Goal: Task Accomplishment & Management: Manage account settings

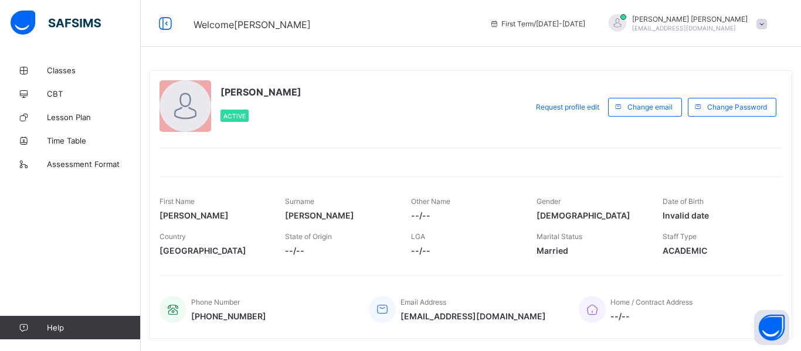
scroll to position [235, 0]
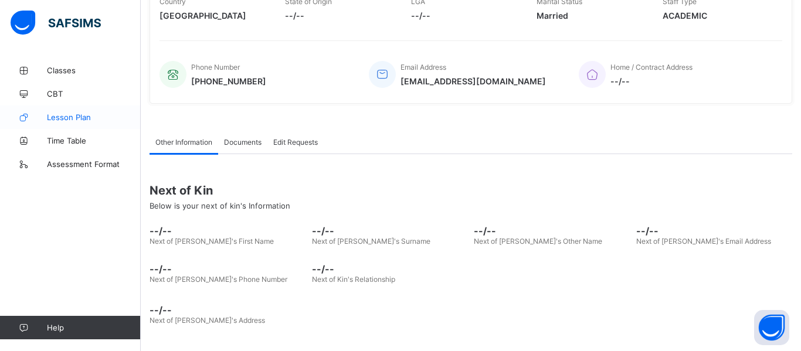
click at [70, 113] on span "Lesson Plan" at bounding box center [94, 117] width 94 height 9
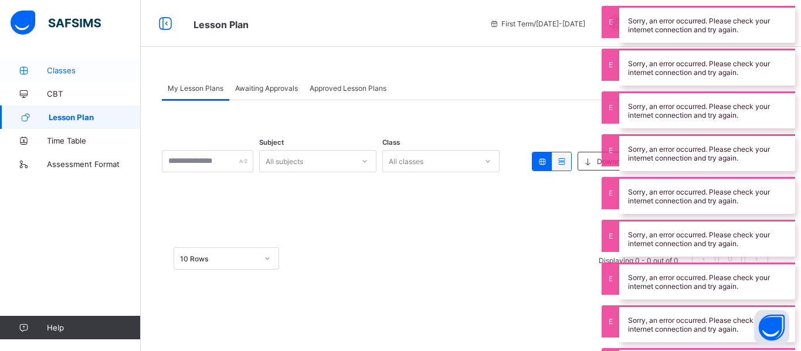
click at [81, 77] on link "Classes" at bounding box center [70, 70] width 141 height 23
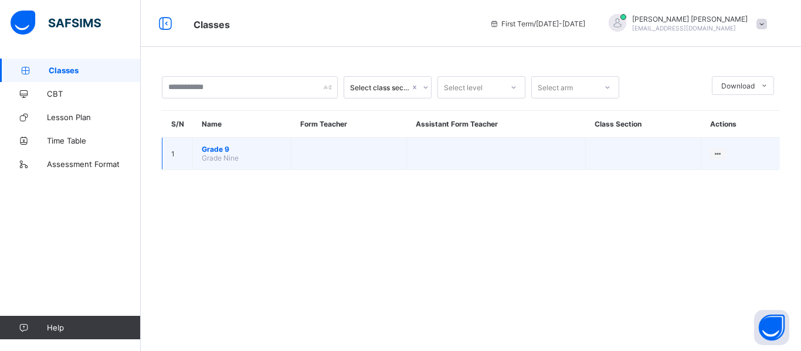
click at [226, 150] on span "Grade 9" at bounding box center [242, 149] width 80 height 9
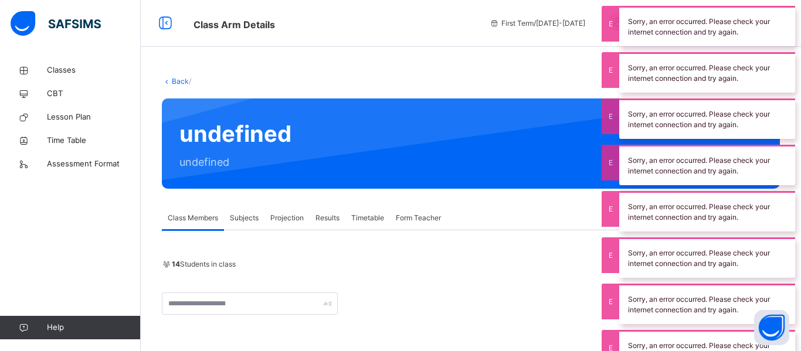
click at [283, 213] on span "Projection" at bounding box center [286, 218] width 33 height 11
click at [250, 263] on div at bounding box center [259, 265] width 20 height 19
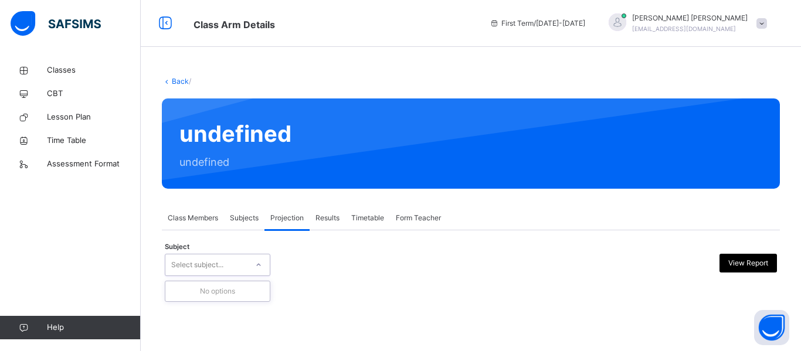
click at [242, 288] on div "No options" at bounding box center [217, 291] width 104 height 20
click at [248, 223] on div "Subjects" at bounding box center [244, 217] width 40 height 23
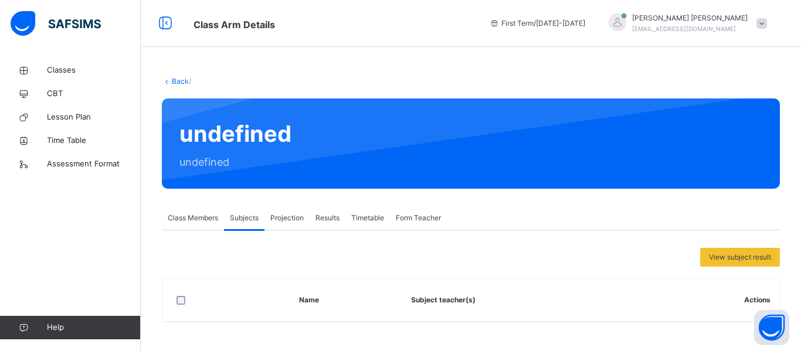
scroll to position [1, 0]
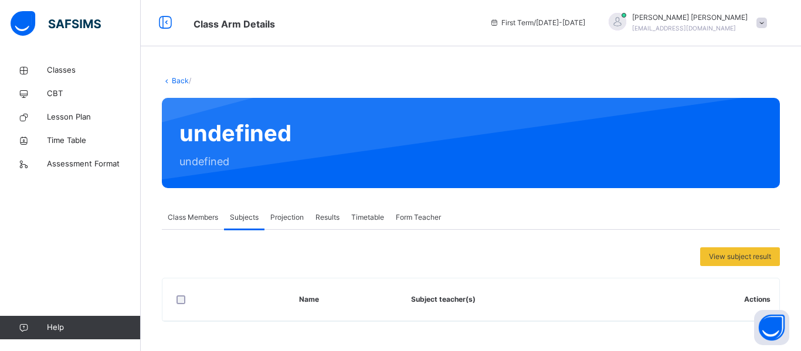
click at [216, 213] on span "Class Members" at bounding box center [193, 217] width 50 height 11
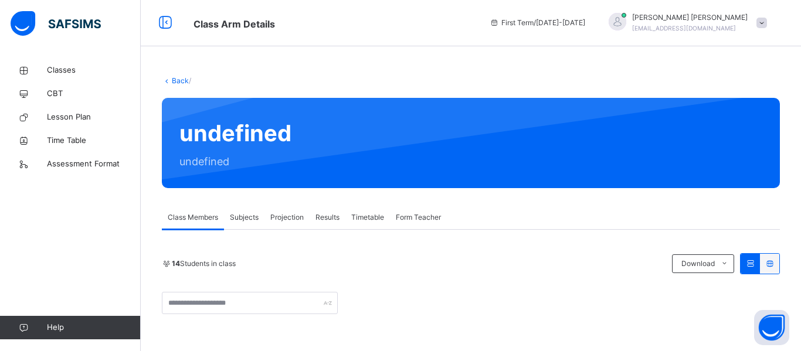
click at [185, 82] on link "Back" at bounding box center [180, 80] width 17 height 9
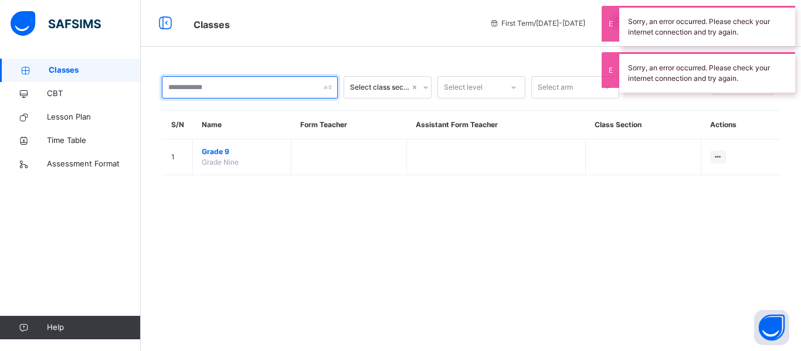
click at [265, 86] on input "text" at bounding box center [250, 87] width 176 height 22
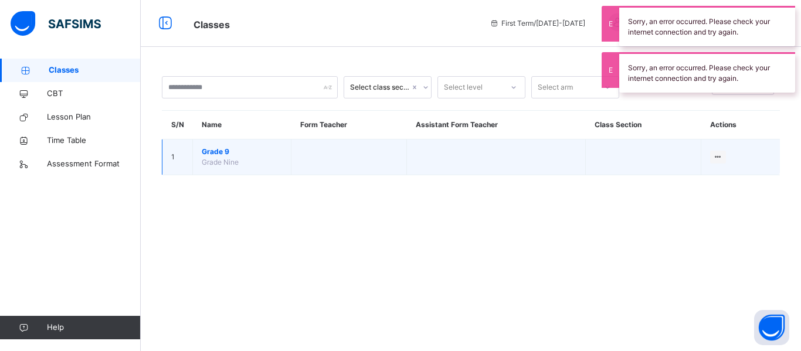
click at [209, 149] on span "Grade 9" at bounding box center [242, 152] width 80 height 11
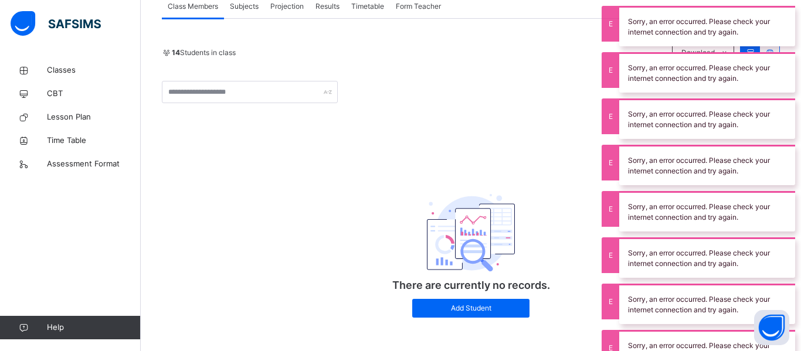
scroll to position [219, 0]
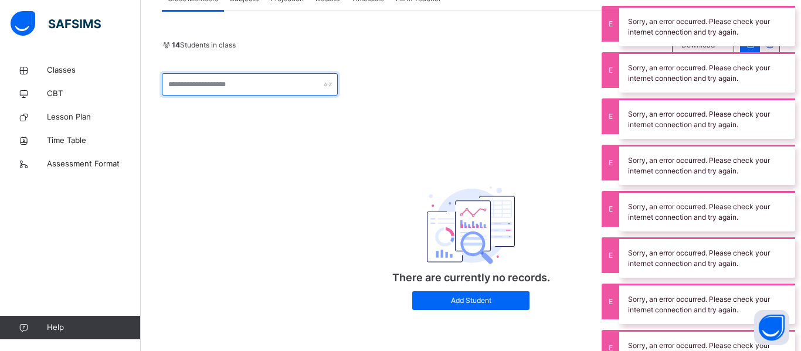
click at [261, 89] on input "text" at bounding box center [250, 84] width 176 height 22
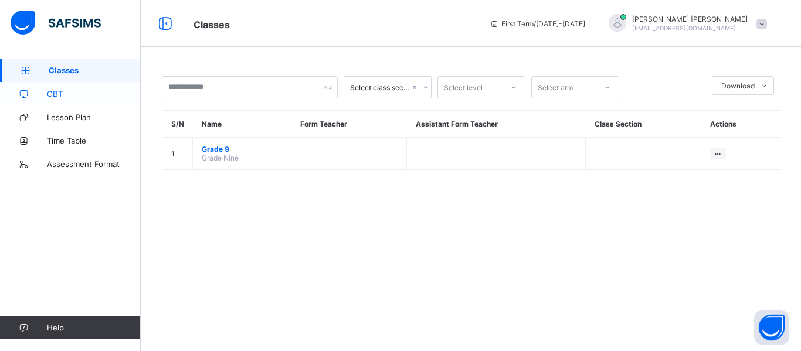
click at [76, 101] on link "CBT" at bounding box center [70, 93] width 141 height 23
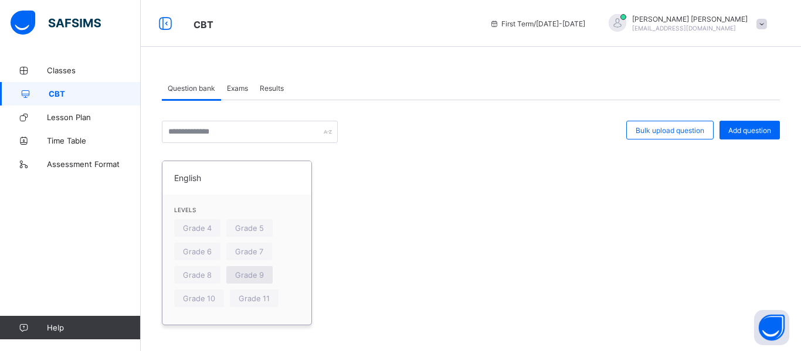
click at [254, 268] on div "Grade 9" at bounding box center [249, 275] width 46 height 18
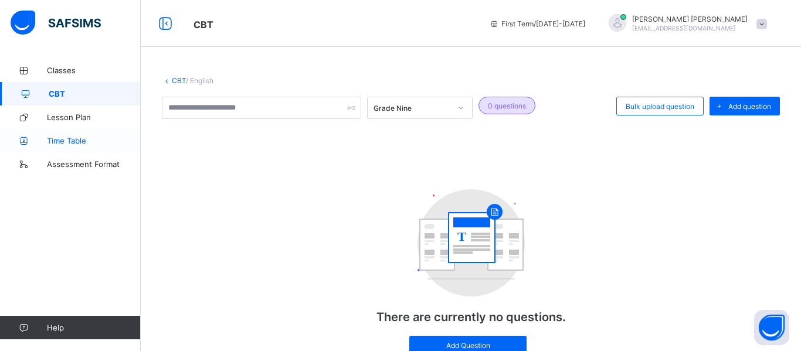
click at [89, 141] on span "Time Table" at bounding box center [94, 140] width 94 height 9
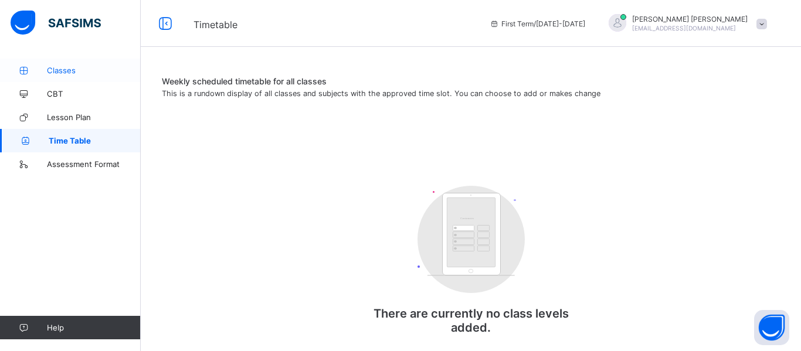
click at [81, 75] on link "Classes" at bounding box center [70, 70] width 141 height 23
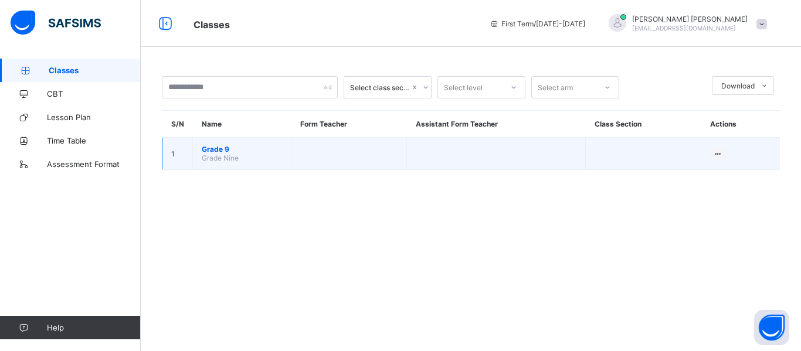
click at [216, 147] on span "Grade 9" at bounding box center [242, 149] width 80 height 9
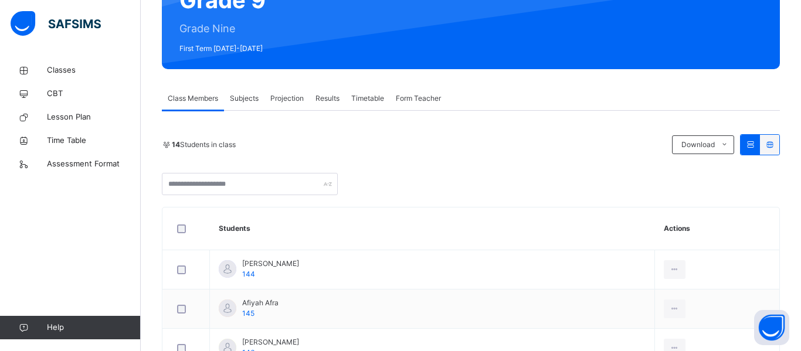
scroll to position [138, 0]
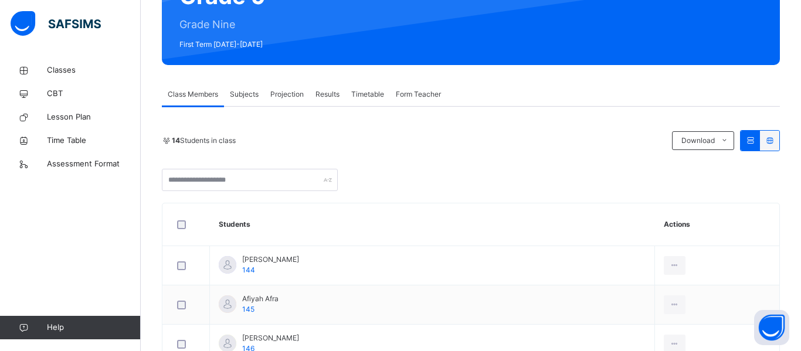
click at [285, 100] on div "Projection" at bounding box center [286, 94] width 45 height 23
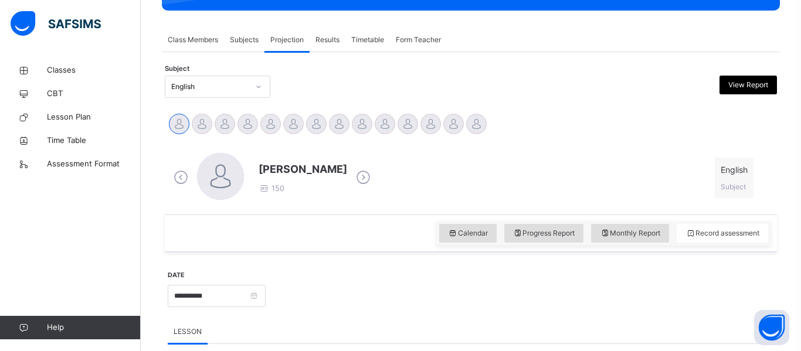
scroll to position [154, 0]
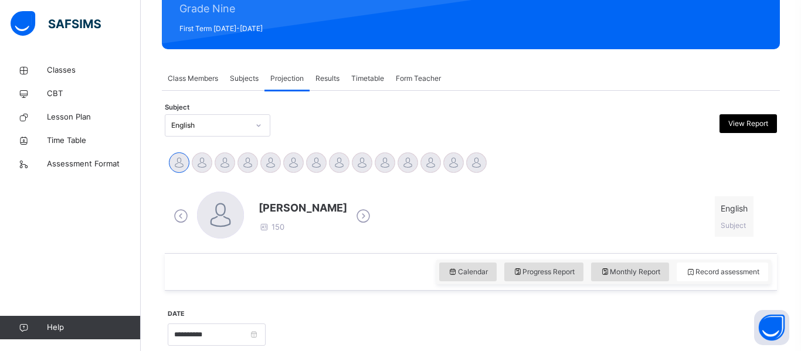
click at [259, 85] on div "Subjects" at bounding box center [244, 78] width 40 height 23
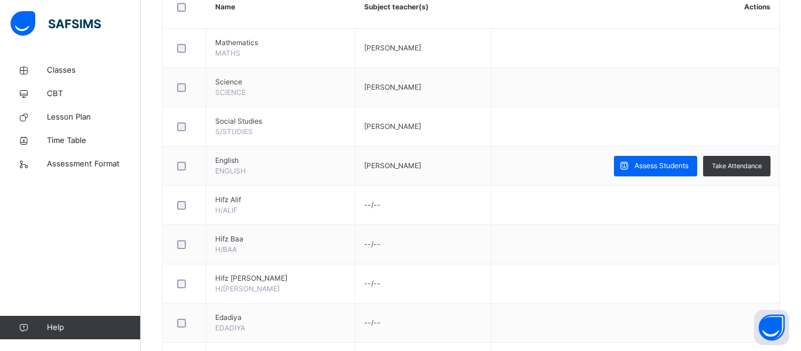
scroll to position [309, 0]
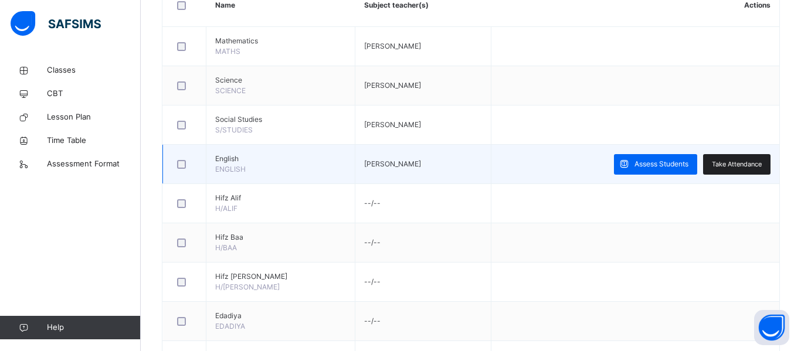
click at [730, 161] on span "Take Attendance" at bounding box center [737, 164] width 50 height 10
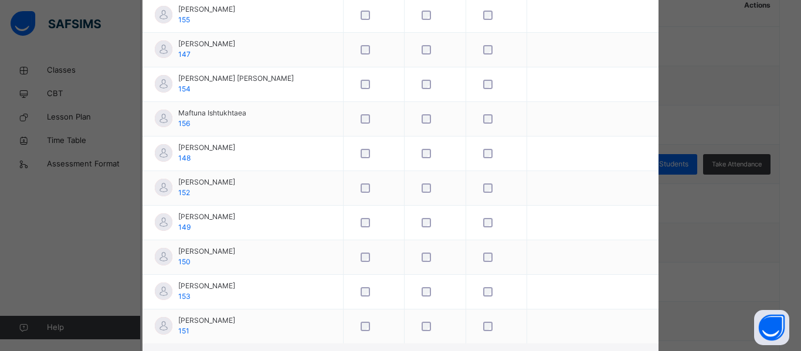
scroll to position [409, 0]
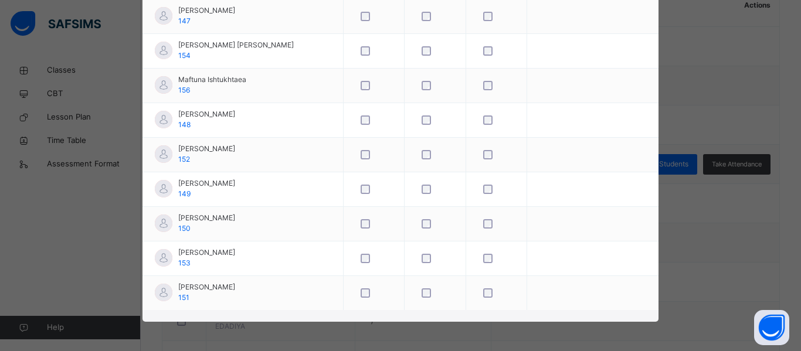
click at [667, 201] on div "**********" at bounding box center [400, 175] width 801 height 351
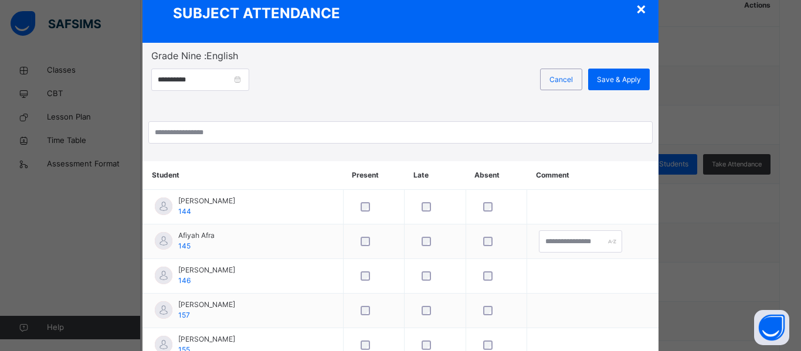
scroll to position [38, 0]
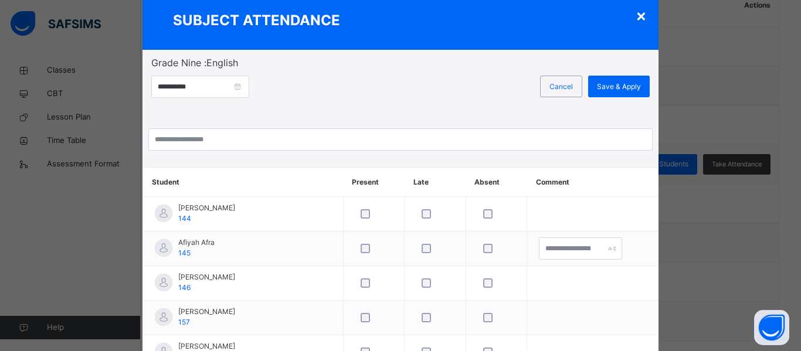
click at [641, 25] on div "×" at bounding box center [640, 15] width 11 height 25
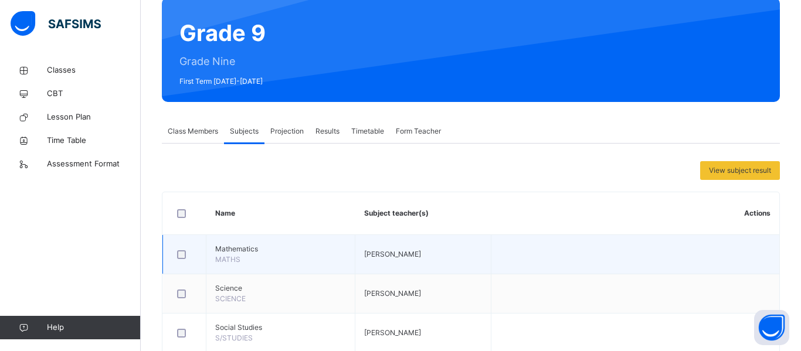
scroll to position [100, 0]
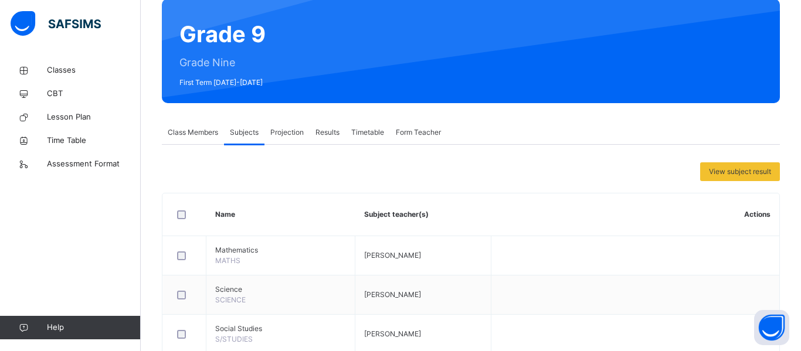
click at [294, 130] on span "Projection" at bounding box center [286, 132] width 33 height 11
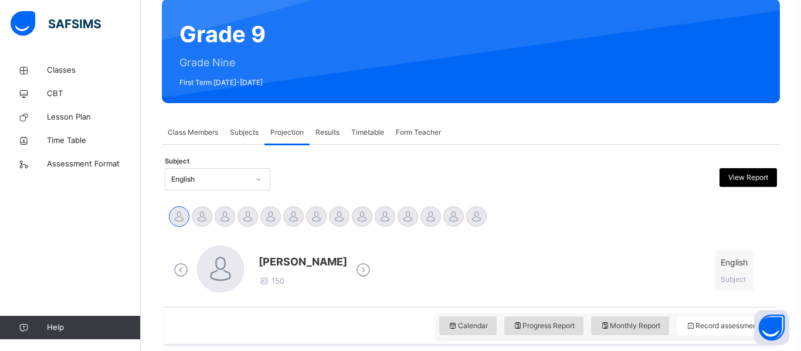
click at [249, 130] on span "Subjects" at bounding box center [244, 132] width 29 height 11
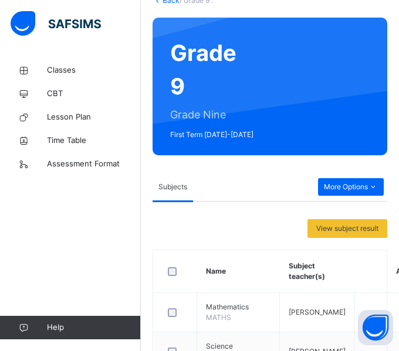
scroll to position [72, 0]
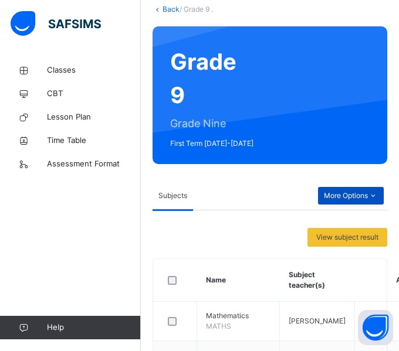
click at [348, 188] on div "More Options" at bounding box center [351, 196] width 66 height 18
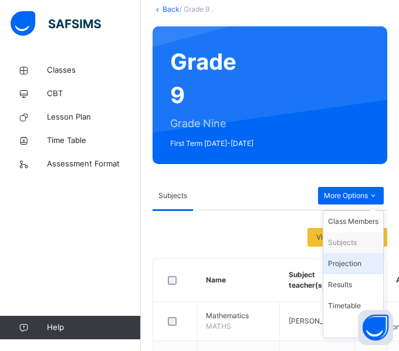
click at [350, 263] on div "Projection" at bounding box center [353, 264] width 50 height 12
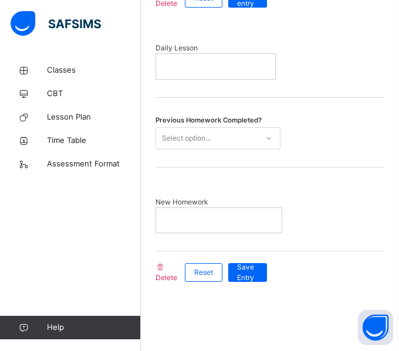
scroll to position [738, 0]
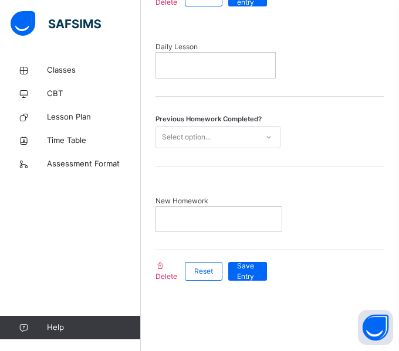
click at [202, 56] on div at bounding box center [215, 65] width 119 height 25
click at [199, 128] on div "Select option..." at bounding box center [186, 137] width 49 height 22
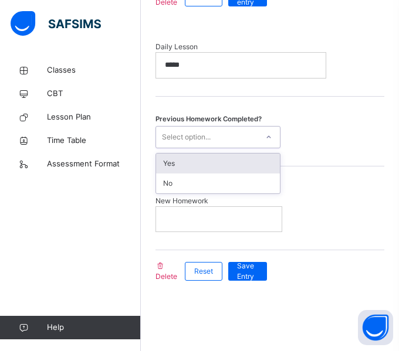
click at [204, 171] on div "Yes" at bounding box center [218, 164] width 124 height 20
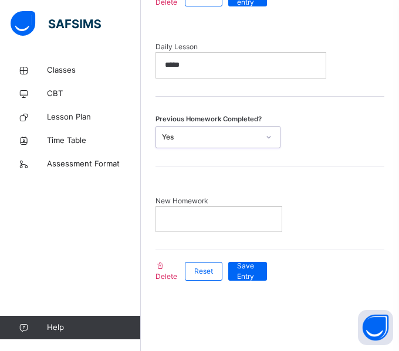
click at [204, 217] on p at bounding box center [219, 219] width 108 height 11
click at [232, 267] on div "Save Entry" at bounding box center [247, 271] width 39 height 19
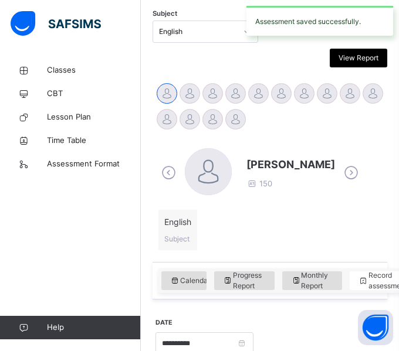
scroll to position [284, 0]
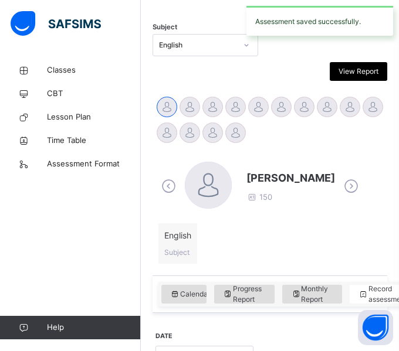
click at [342, 184] on icon at bounding box center [351, 187] width 21 height 18
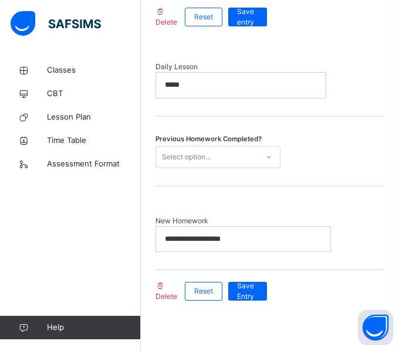
scroll to position [719, 0]
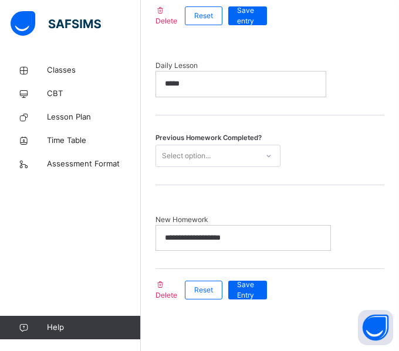
click at [217, 158] on div "Select option..." at bounding box center [206, 156] width 101 height 18
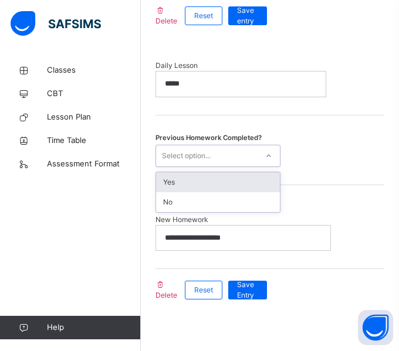
click at [217, 179] on div "Yes" at bounding box center [218, 182] width 124 height 20
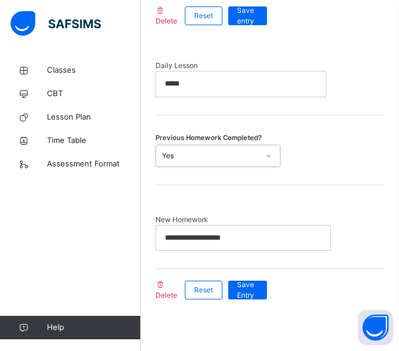
click at [244, 280] on div "Save Entry" at bounding box center [244, 290] width 45 height 30
click at [253, 290] on span "Save Entry" at bounding box center [247, 290] width 21 height 21
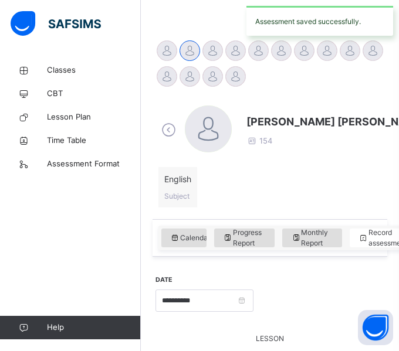
scroll to position [339, 0]
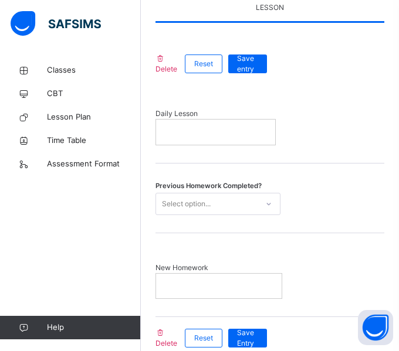
scroll to position [689, 0]
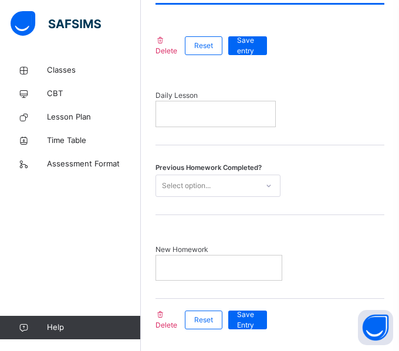
click at [216, 120] on div at bounding box center [215, 113] width 119 height 25
click at [202, 189] on div "Select option..." at bounding box center [186, 186] width 49 height 22
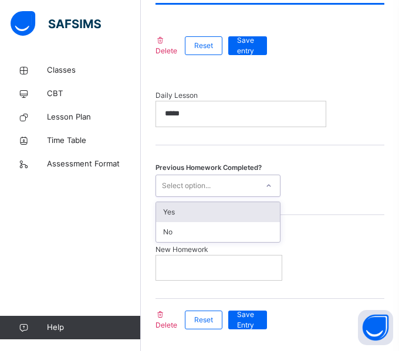
click at [202, 208] on div "Yes" at bounding box center [218, 212] width 124 height 20
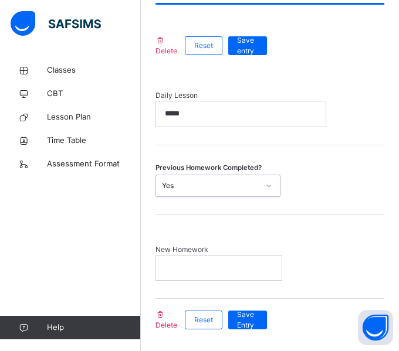
click at [205, 268] on p at bounding box center [219, 268] width 108 height 11
click at [217, 270] on p "**********" at bounding box center [222, 268] width 115 height 11
copy p "**********"
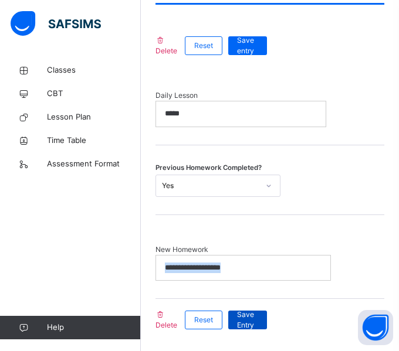
click at [252, 319] on span "Save Entry" at bounding box center [247, 320] width 21 height 21
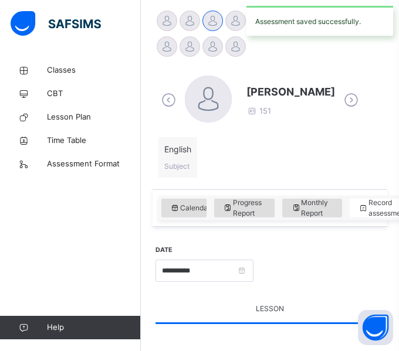
scroll to position [284, 0]
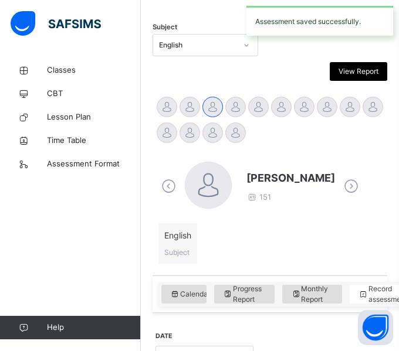
click at [361, 188] on icon at bounding box center [351, 187] width 21 height 18
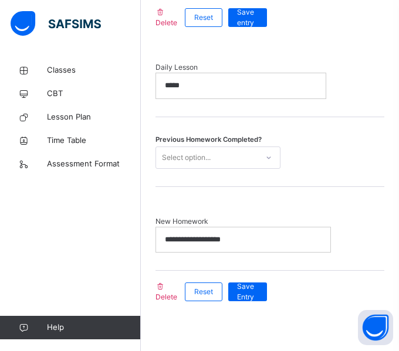
scroll to position [738, 0]
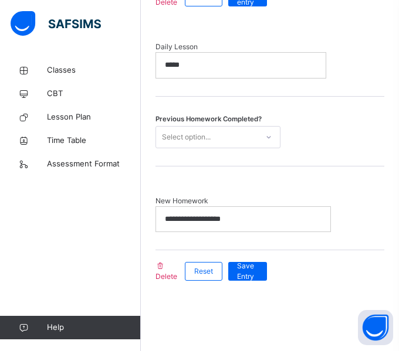
click at [227, 132] on div "Select option..." at bounding box center [206, 137] width 101 height 18
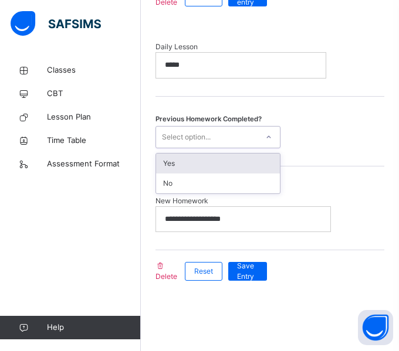
click at [218, 162] on div "Yes" at bounding box center [218, 164] width 124 height 20
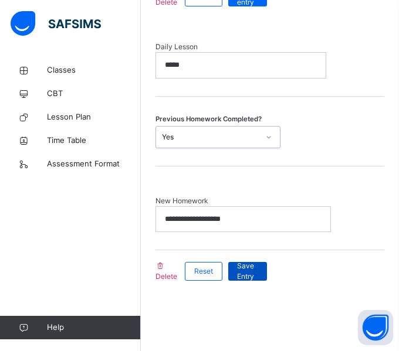
click at [249, 272] on span "Save Entry" at bounding box center [247, 271] width 21 height 21
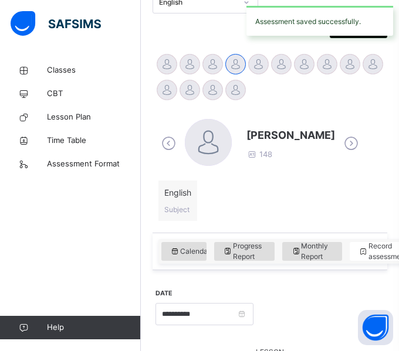
scroll to position [322, 0]
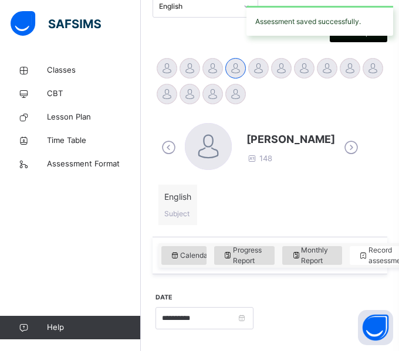
click at [346, 144] on icon at bounding box center [351, 148] width 21 height 18
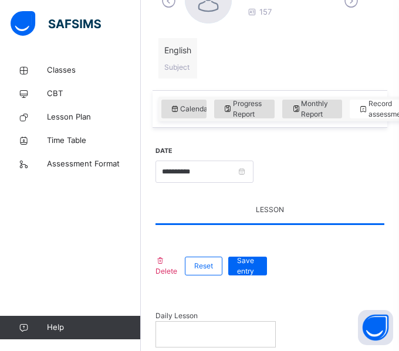
scroll to position [471, 0]
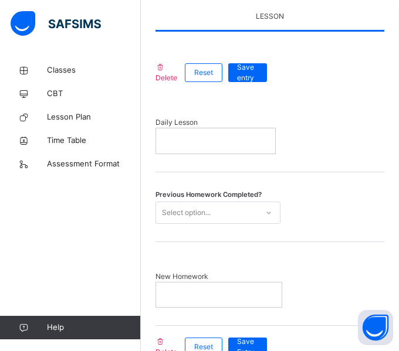
click at [259, 202] on div at bounding box center [268, 212] width 22 height 21
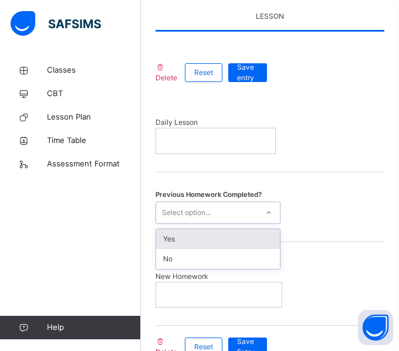
scroll to position [687, 0]
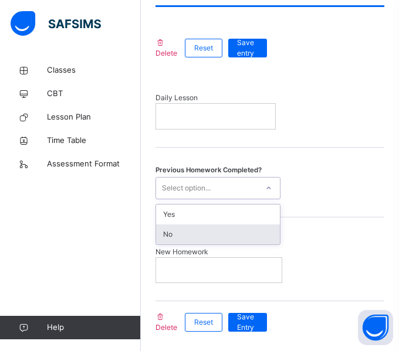
click at [230, 230] on div "No" at bounding box center [218, 235] width 124 height 20
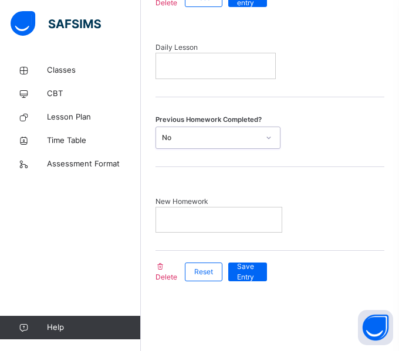
scroll to position [738, 0]
click at [256, 270] on span "Save Entry" at bounding box center [247, 271] width 21 height 21
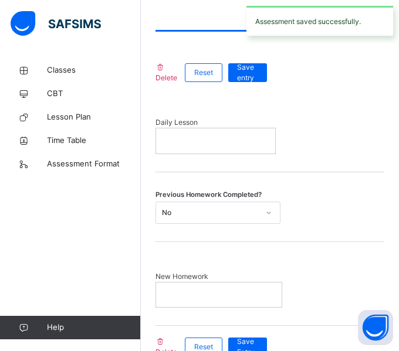
scroll to position [664, 0]
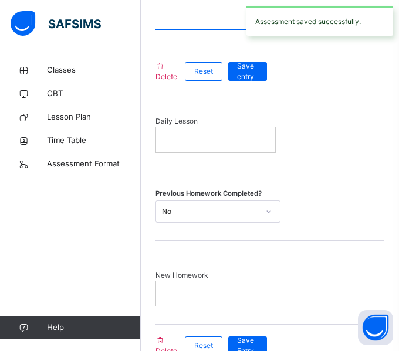
click at [230, 132] on div at bounding box center [215, 139] width 119 height 25
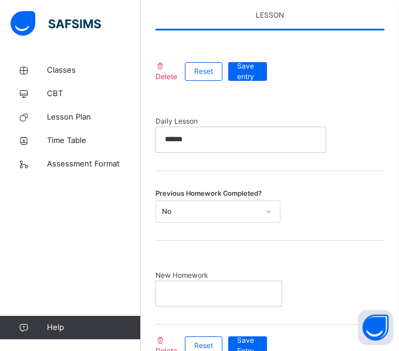
click at [226, 287] on div at bounding box center [218, 293] width 125 height 25
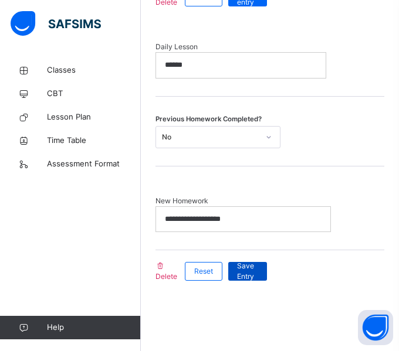
click at [249, 269] on span "Save Entry" at bounding box center [247, 271] width 21 height 21
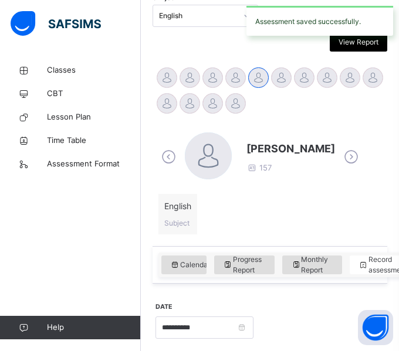
scroll to position [312, 0]
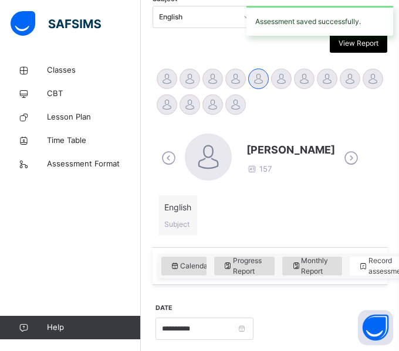
click at [341, 158] on icon at bounding box center [351, 158] width 21 height 18
click at [341, 157] on icon at bounding box center [351, 158] width 21 height 18
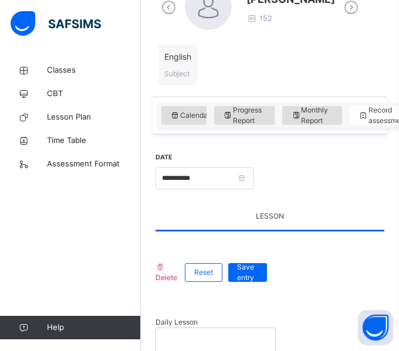
scroll to position [464, 0]
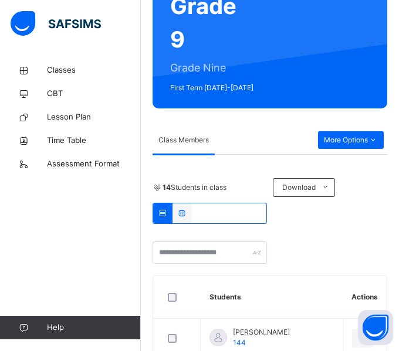
scroll to position [125, 0]
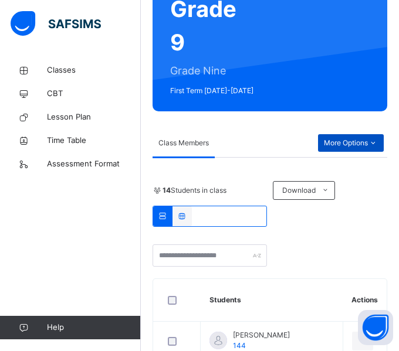
click at [345, 140] on span "More Options" at bounding box center [351, 143] width 54 height 11
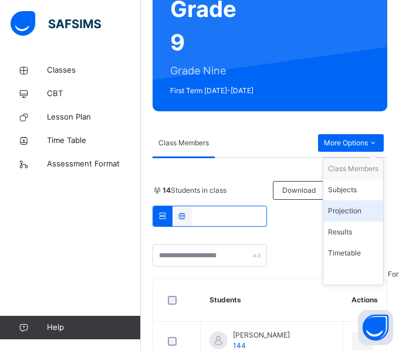
click at [346, 205] on div "Projection" at bounding box center [353, 211] width 50 height 12
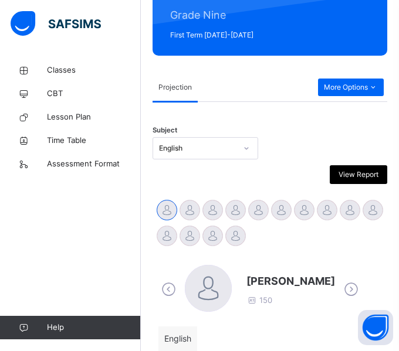
scroll to position [175, 0]
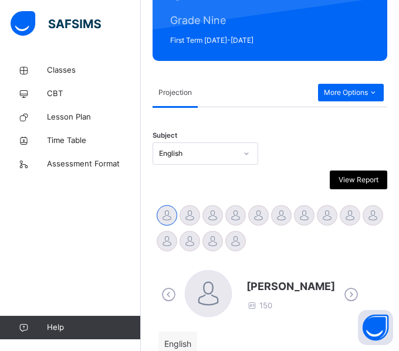
click at [367, 102] on div "Projection More Options" at bounding box center [269, 93] width 234 height 29
click at [366, 99] on div "More Options" at bounding box center [351, 93] width 66 height 18
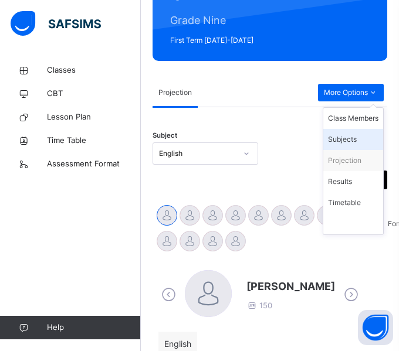
click at [359, 139] on div "Subjects" at bounding box center [353, 140] width 50 height 12
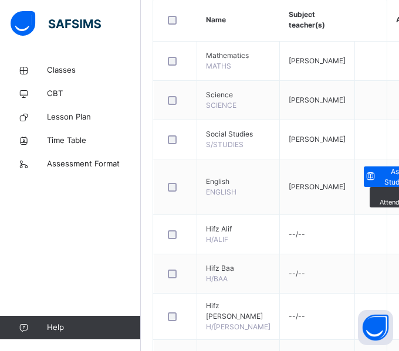
scroll to position [334, 0]
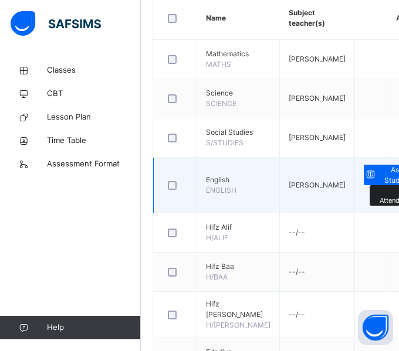
click at [378, 199] on span "Take Attendance" at bounding box center [395, 195] width 35 height 19
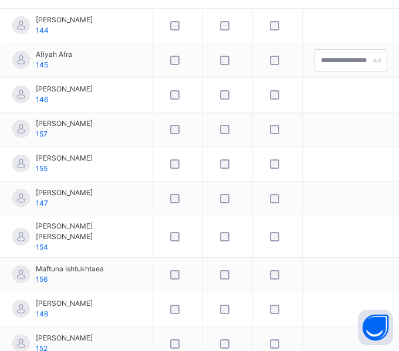
scroll to position [222, 0]
